Goal: Information Seeking & Learning: Learn about a topic

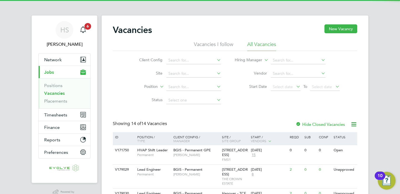
click at [60, 72] on button "Current page: Jobs" at bounding box center [65, 72] width 52 height 12
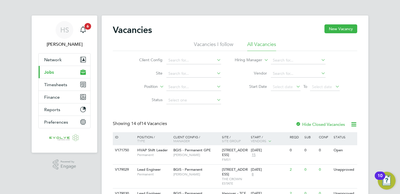
click at [54, 69] on button "Current page: Jobs" at bounding box center [65, 72] width 52 height 12
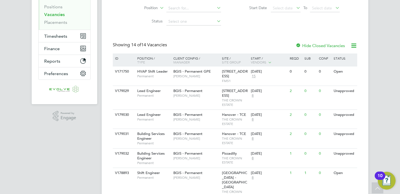
scroll to position [79, 0]
click at [185, 79] on div "BGIS - Permanent GPE Nick Guest" at bounding box center [196, 73] width 49 height 14
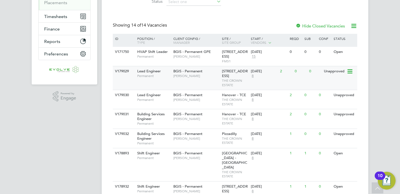
scroll to position [129, 0]
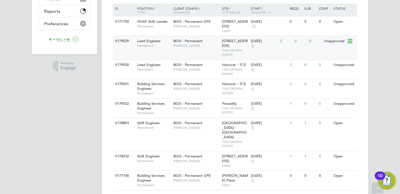
click at [157, 54] on div "V179029 Lead Engineer Permanent BGIS - Permanent Alastair Rutherford 10 New Bur…" at bounding box center [235, 48] width 244 height 24
click at [207, 72] on span "Alastair Rutherford" at bounding box center [196, 69] width 46 height 4
click at [210, 91] on span "Alastair Rutherford" at bounding box center [196, 89] width 46 height 4
click at [206, 111] on span "Alastair Rutherford" at bounding box center [196, 108] width 46 height 4
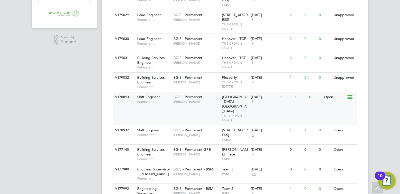
scroll to position [160, 0]
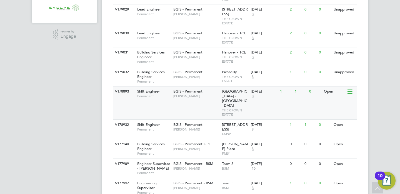
click at [199, 98] on span "Jessica Macgregor" at bounding box center [196, 96] width 46 height 4
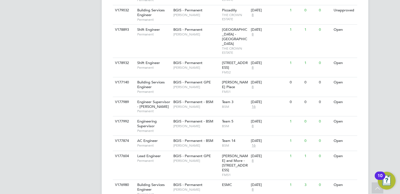
scroll to position [225, 0]
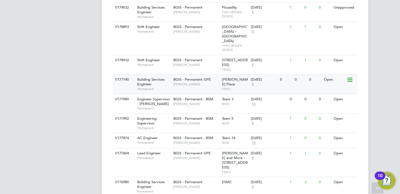
click at [177, 82] on span "Jasmin Padmore" at bounding box center [196, 84] width 46 height 4
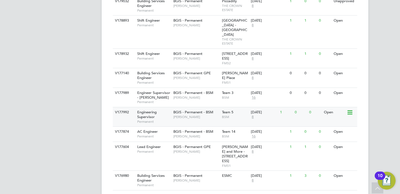
scroll to position [232, 0]
click at [199, 115] on span "Lewis Cannon" at bounding box center [196, 117] width 46 height 4
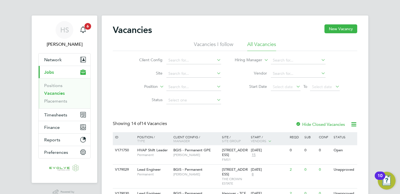
scroll to position [254, 0]
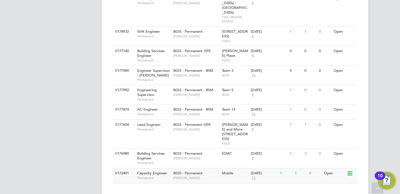
click at [207, 176] on span "[PERSON_NAME]" at bounding box center [196, 178] width 46 height 4
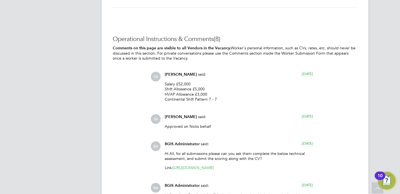
scroll to position [802, 0]
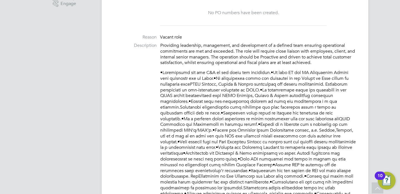
scroll to position [234, 0]
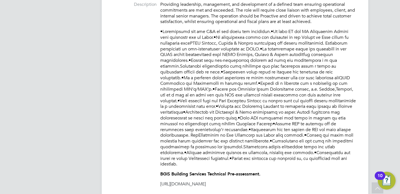
click at [283, 171] on p "BGIS Building Services Technical Pre-assessment." at bounding box center [258, 174] width 197 height 6
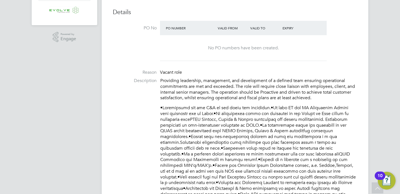
scroll to position [48, 0]
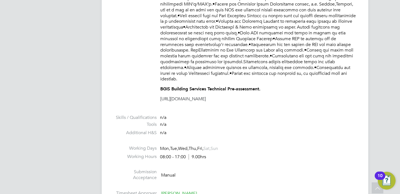
scroll to position [284, 0]
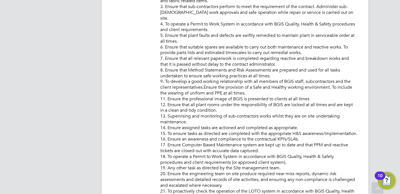
scroll to position [148, 0]
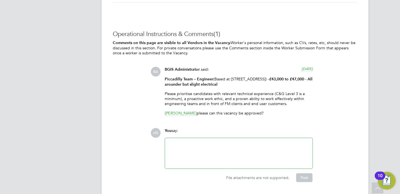
scroll to position [875, 0]
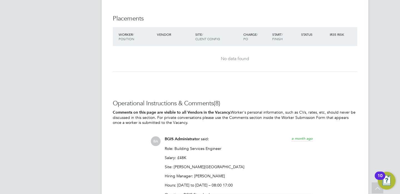
scroll to position [883, 0]
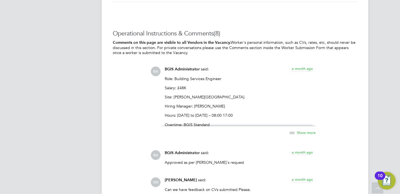
click at [254, 97] on p "Site: Alfred Place" at bounding box center [239, 97] width 148 height 5
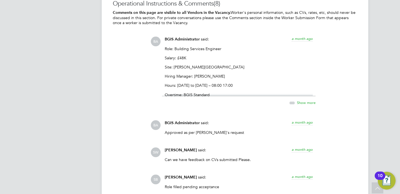
scroll to position [916, 0]
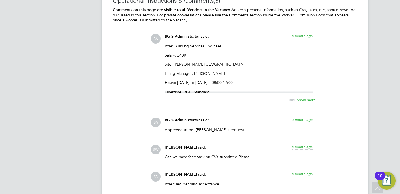
click at [223, 80] on div "Role: Building Services Engineer Salary: £48K Site: Alfred Place Hiring Manager…" at bounding box center [239, 69] width 148 height 50
click at [234, 93] on div at bounding box center [239, 92] width 148 height 2
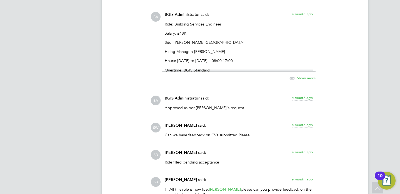
scroll to position [938, 0]
click at [222, 80] on div "Show more" at bounding box center [238, 75] width 153 height 13
click at [216, 64] on div "Role: Building Services Engineer Salary: £48K Site: Alfred Place Hiring Manager…" at bounding box center [239, 46] width 148 height 50
click at [305, 79] on span "Show more" at bounding box center [306, 77] width 19 height 5
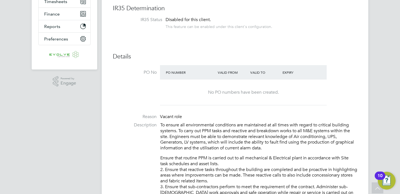
scroll to position [0, 0]
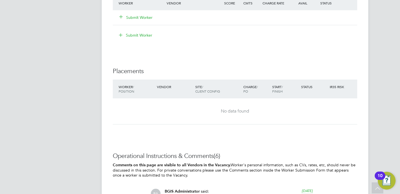
scroll to position [809, 0]
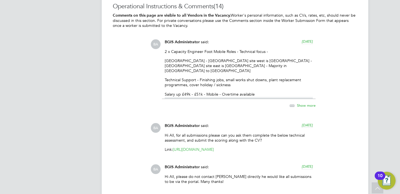
scroll to position [1022, 0]
click at [239, 77] on p "Technical Support - Finishing jobs, small works shut downs, plant replacement p…" at bounding box center [239, 82] width 148 height 10
click at [264, 73] on div "2 x Capacity Engineer Foot Mobile Roles - Technical focus - [GEOGRAPHIC_DATA] -…" at bounding box center [239, 74] width 148 height 50
click at [231, 92] on p "Salary up £49k - £51k - Mobile - Overtime available" at bounding box center [239, 94] width 148 height 5
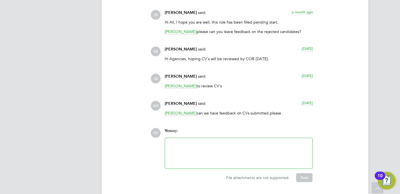
scroll to position [1134, 0]
